Goal: Information Seeking & Learning: Learn about a topic

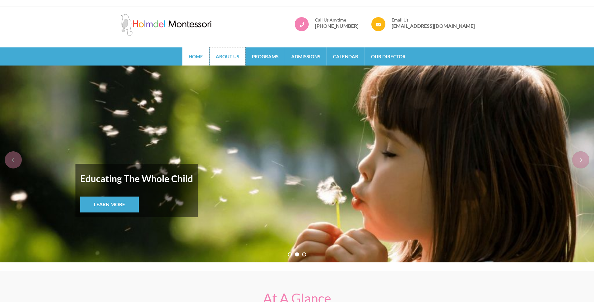
click at [239, 60] on link "About Us" at bounding box center [227, 56] width 36 height 18
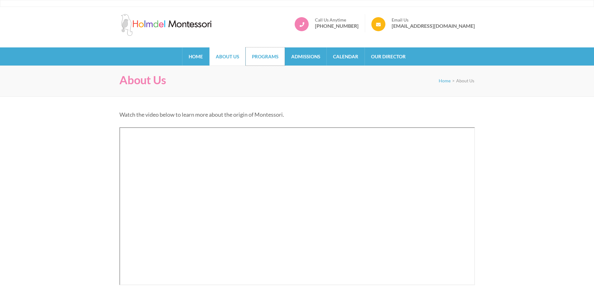
click at [268, 61] on link "Programs" at bounding box center [265, 56] width 39 height 18
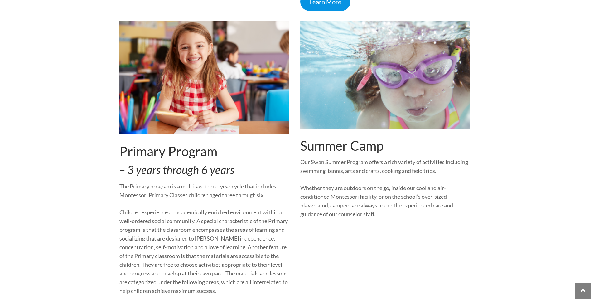
scroll to position [239, 0]
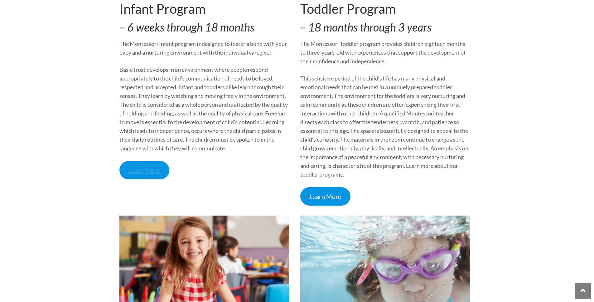
click at [145, 168] on link "Learn More" at bounding box center [144, 170] width 50 height 18
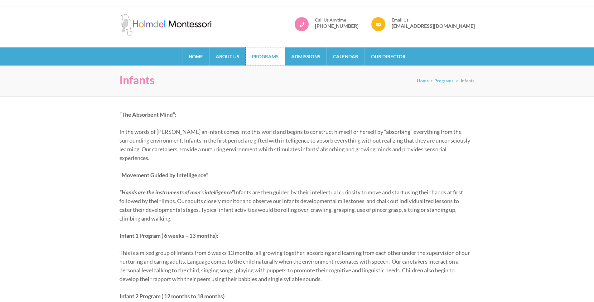
click at [284, 59] on link "Programs" at bounding box center [265, 56] width 39 height 18
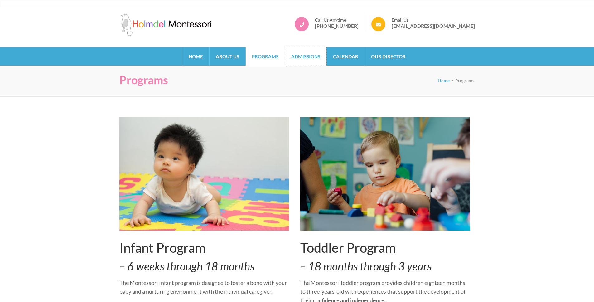
click at [303, 55] on link "Admissions" at bounding box center [305, 56] width 41 height 18
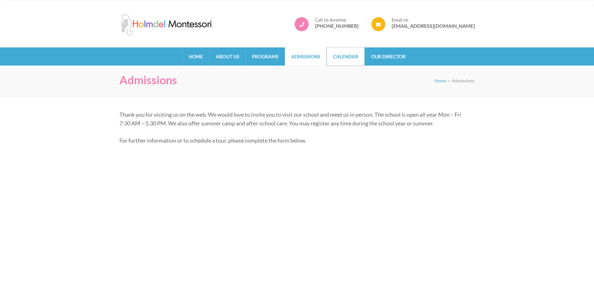
click at [348, 51] on link "Calendar" at bounding box center [346, 56] width 38 height 18
click at [371, 57] on link "Our Director" at bounding box center [388, 56] width 47 height 18
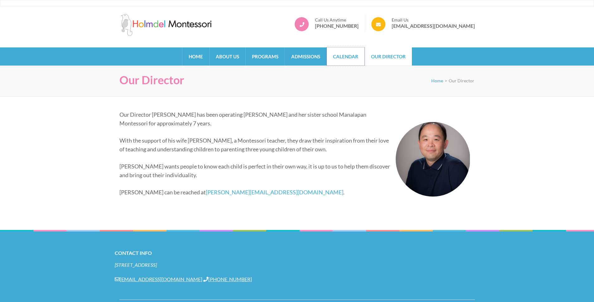
click at [334, 57] on link "Calendar" at bounding box center [346, 56] width 38 height 18
click at [319, 60] on link "Admissions" at bounding box center [305, 56] width 41 height 18
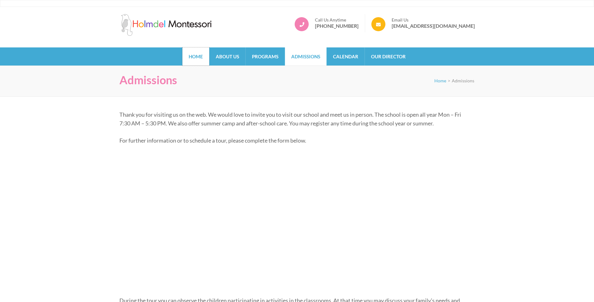
click at [201, 57] on link "Home" at bounding box center [195, 56] width 27 height 18
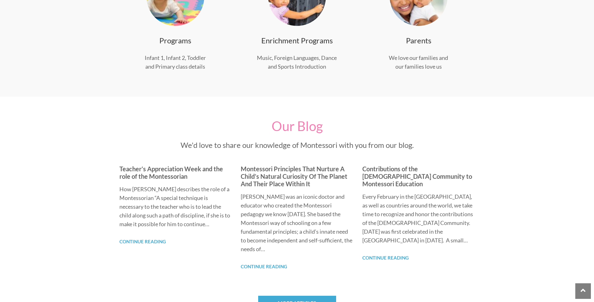
scroll to position [321, 0]
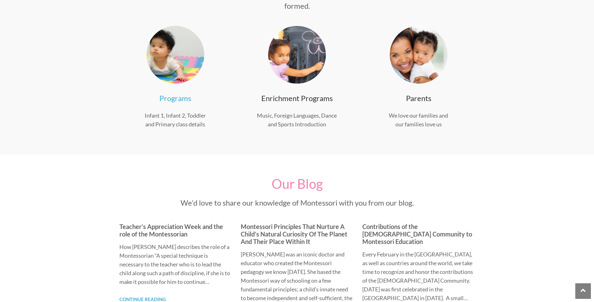
click at [179, 97] on link "Programs" at bounding box center [175, 98] width 32 height 9
